Goal: Information Seeking & Learning: Check status

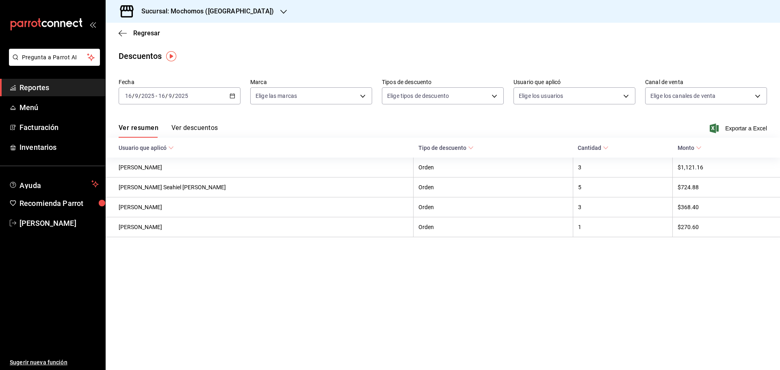
click at [35, 82] on span "Reportes" at bounding box center [58, 87] width 79 height 11
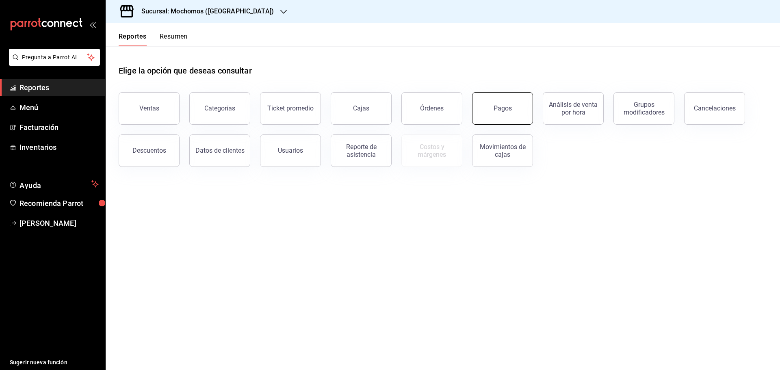
click at [494, 117] on button "Pagos" at bounding box center [502, 108] width 61 height 32
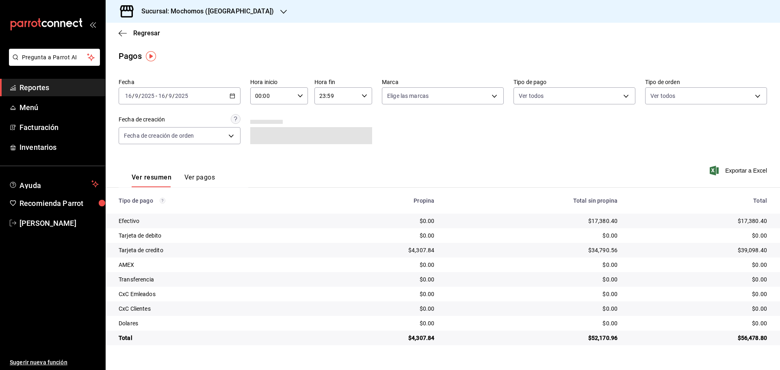
click at [456, 57] on div "Pagos" at bounding box center [443, 56] width 674 height 12
